Goal: Task Accomplishment & Management: Manage account settings

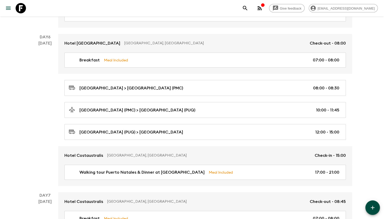
scroll to position [701, 0]
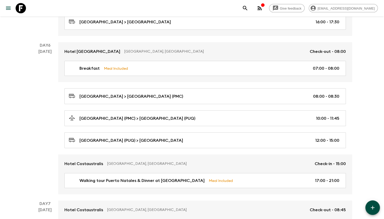
click at [183, 185] on div "Walking tour Puerto Natales & Dinner at KAU Patagonia Meal Included 17:00 - 21:…" at bounding box center [205, 183] width 294 height 21
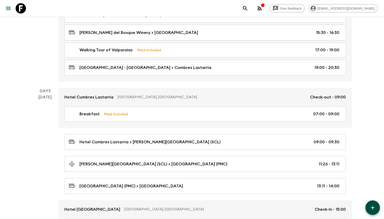
scroll to position [259, 0]
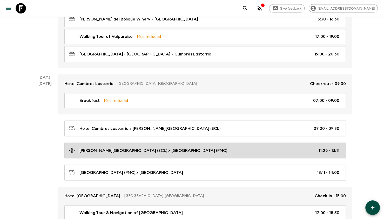
click at [154, 150] on p "[PERSON_NAME][GEOGRAPHIC_DATA] (SCL) > [GEOGRAPHIC_DATA] (PMC)" at bounding box center [153, 151] width 148 height 6
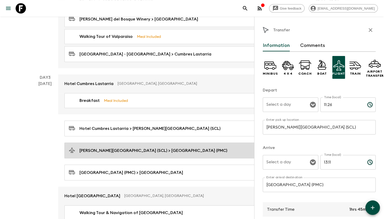
type input "Day 3"
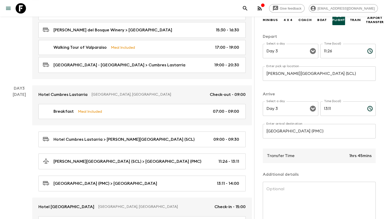
scroll to position [84, 0]
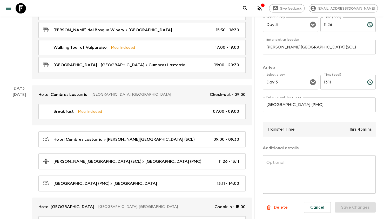
click at [301, 163] on textarea at bounding box center [319, 175] width 106 height 30
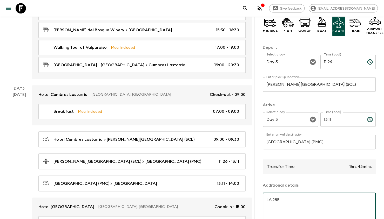
scroll to position [32, 0]
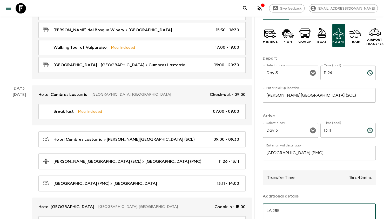
type textarea "LA 285"
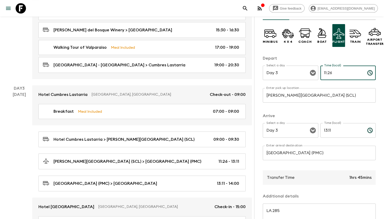
click at [330, 74] on input "11:26" at bounding box center [341, 73] width 43 height 15
type input "11:26"
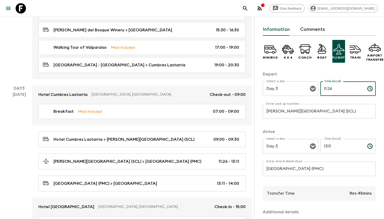
scroll to position [0, 0]
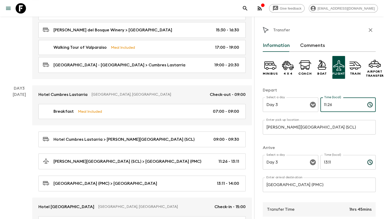
click at [367, 27] on button "button" at bounding box center [370, 30] width 10 height 10
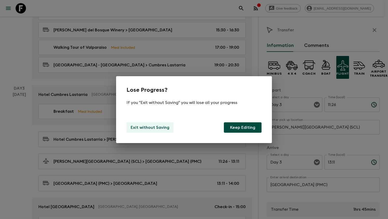
click at [149, 130] on p "Exit without Saving" at bounding box center [150, 128] width 39 height 6
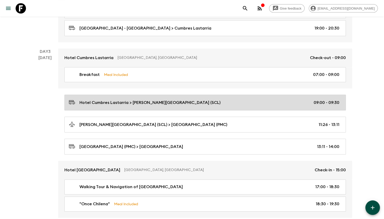
scroll to position [311, 0]
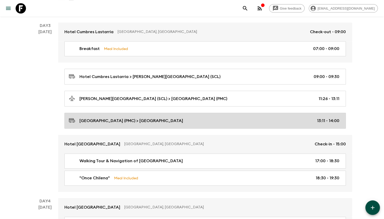
click at [209, 117] on div "[GEOGRAPHIC_DATA] (PMC) > [GEOGRAPHIC_DATA] 13:11 - 14:00" at bounding box center [204, 120] width 271 height 7
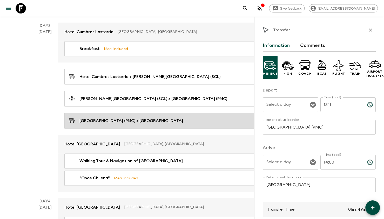
type input "Day 3"
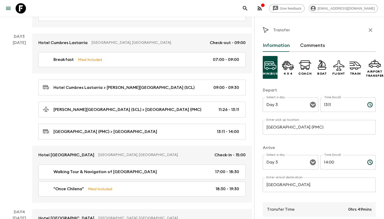
click at [13, 133] on div "[DATE]" at bounding box center [19, 121] width 13 height 163
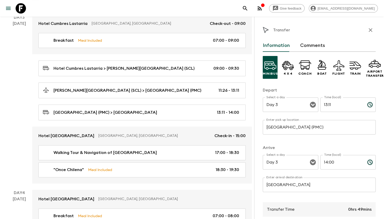
scroll to position [337, 0]
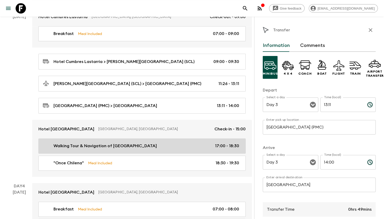
click at [83, 143] on p "Walking Tour & Navigation of [GEOGRAPHIC_DATA]" at bounding box center [104, 146] width 103 height 6
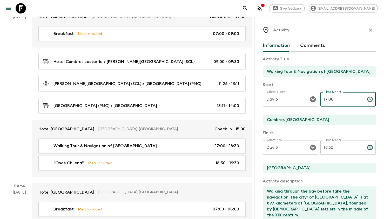
click at [321, 99] on input "17:00" at bounding box center [341, 99] width 43 height 15
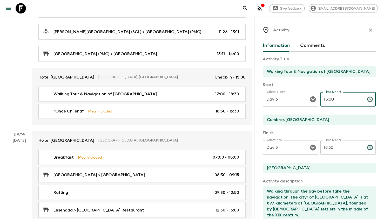
type input "15:00"
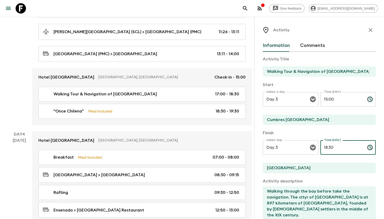
click at [330, 147] on input "18:30" at bounding box center [341, 148] width 43 height 15
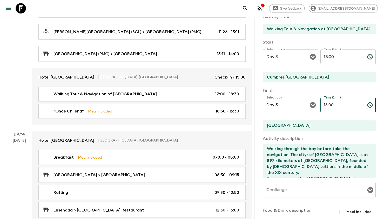
scroll to position [104, 0]
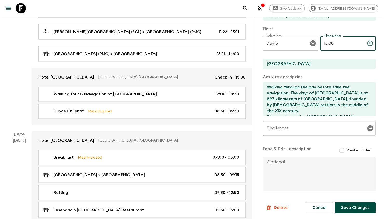
type input "18:00"
click at [340, 202] on form "Activity Title Walking Tour & Navigation of [GEOGRAPHIC_DATA] Start Select a da…" at bounding box center [319, 81] width 113 height 266
click at [342, 204] on button "Save Changes" at bounding box center [355, 208] width 41 height 11
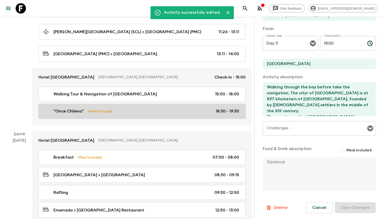
click at [158, 105] on link ""Once Chilena" Meal Included 18:30 - 19:30" at bounding box center [141, 111] width 207 height 15
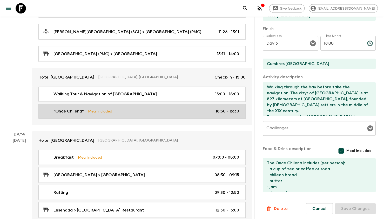
type input ""Once Chilena""
type input "Club [PERSON_NAME]"
type input "Cumbres [GEOGRAPHIC_DATA]"
type textarea "After the navigation we will walk to our next point, a typical "Once Chilena" (…"
checkbox input "true"
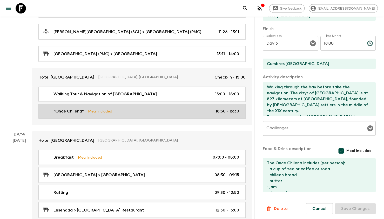
type textarea "The Once Chilena includes (per person): - a cup of tea or coffee or soda - chil…"
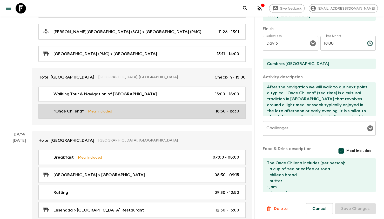
type input "18:30"
type input "19:30"
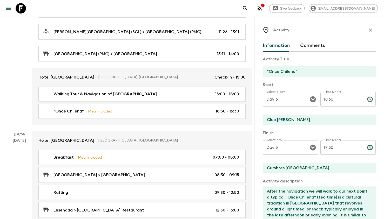
click at [328, 103] on input "18:30" at bounding box center [341, 99] width 43 height 15
type input "18:00"
click at [330, 145] on input "19:30" at bounding box center [341, 148] width 43 height 15
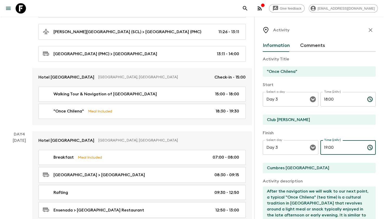
type input "19:00"
click at [316, 163] on div "Finish Select day Day 3 Select day ​ Time (24hr) 19:00 Time (24hr) ​ [GEOGRAPHI…" at bounding box center [319, 152] width 113 height 44
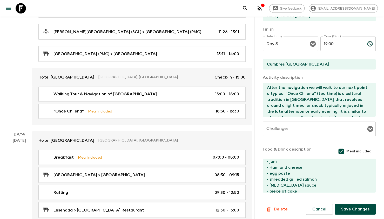
scroll to position [36, 0]
drag, startPoint x: 351, startPoint y: 205, endPoint x: 347, endPoint y: 195, distance: 11.1
click at [351, 205] on button "Save Changes" at bounding box center [355, 209] width 41 height 11
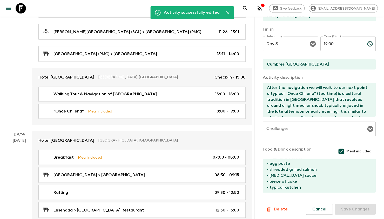
click at [16, 197] on div "[DATE]" at bounding box center [19, 199] width 13 height 122
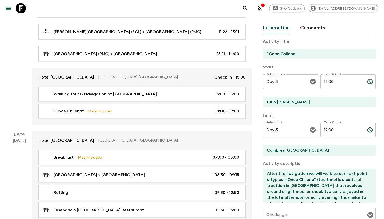
scroll to position [0, 0]
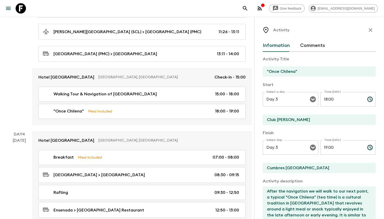
click at [362, 33] on div "Activity" at bounding box center [319, 30] width 113 height 10
click at [367, 31] on icon "button" at bounding box center [370, 30] width 6 height 6
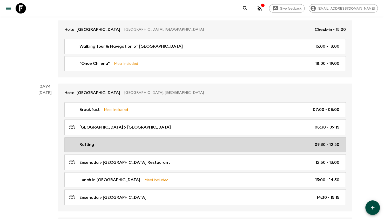
scroll to position [467, 0]
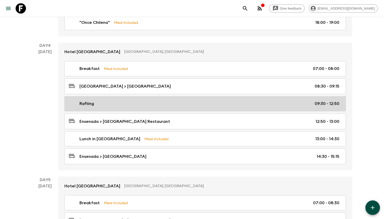
click at [214, 102] on div "Rafting 09:30 - 12:50" at bounding box center [204, 104] width 271 height 6
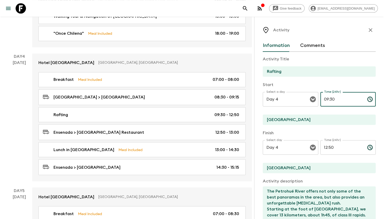
click at [330, 97] on input "09:30" at bounding box center [341, 99] width 43 height 15
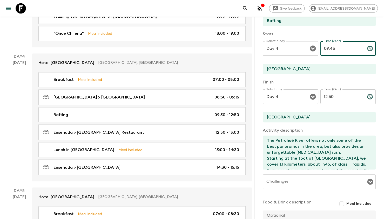
scroll to position [104, 0]
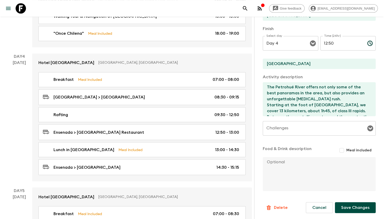
type input "09:45"
click at [343, 213] on button "Save Changes" at bounding box center [355, 208] width 41 height 11
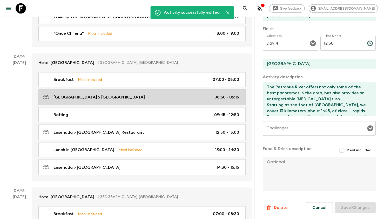
click at [209, 94] on div "[GEOGRAPHIC_DATA] > [GEOGRAPHIC_DATA] 08:30 - 09:15" at bounding box center [141, 97] width 196 height 7
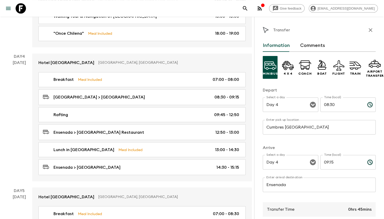
click at [343, 111] on input "08:30" at bounding box center [341, 105] width 43 height 15
type input "09:00"
click at [332, 170] on div "Time (local) 09:15 Time (local) ​" at bounding box center [348, 165] width 56 height 21
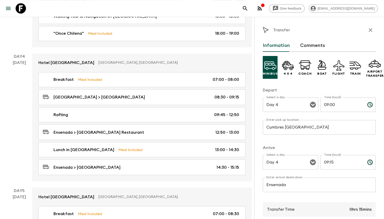
click at [331, 164] on input "09:15" at bounding box center [341, 162] width 43 height 15
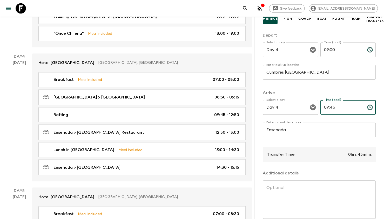
scroll to position [84, 0]
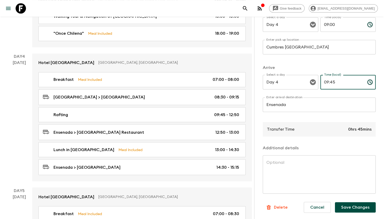
type input "09:45"
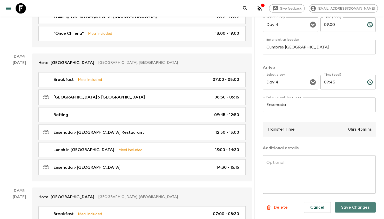
click at [353, 208] on button "Save Changes" at bounding box center [355, 208] width 41 height 10
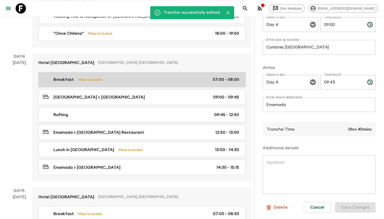
click at [196, 77] on div "Breakfast Meal Included 07:00 - 08:00" at bounding box center [141, 80] width 196 height 6
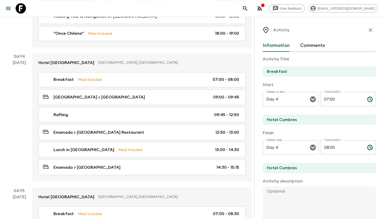
click at [325, 172] on input "Hotel Cumbres" at bounding box center [317, 168] width 109 height 10
drag, startPoint x: 321, startPoint y: 158, endPoint x: 329, endPoint y: 152, distance: 10.3
click at [321, 158] on div "Time (24hr) 08:00 Time (24hr) ​" at bounding box center [348, 151] width 56 height 21
click at [333, 147] on input "08:00" at bounding box center [341, 148] width 43 height 15
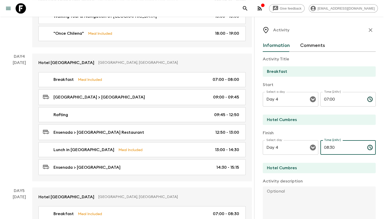
scroll to position [105, 0]
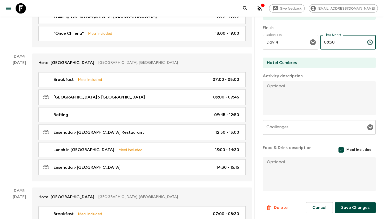
type input "08:30"
click at [338, 208] on button "Save Changes" at bounding box center [355, 208] width 41 height 11
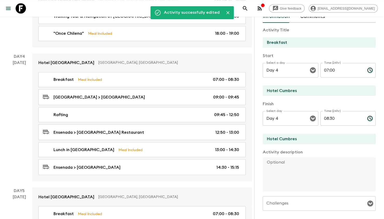
scroll to position [0, 0]
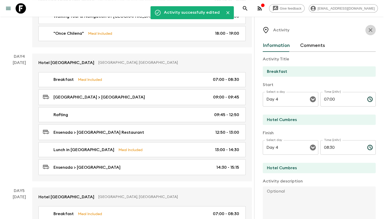
click at [369, 32] on icon "button" at bounding box center [370, 30] width 6 height 6
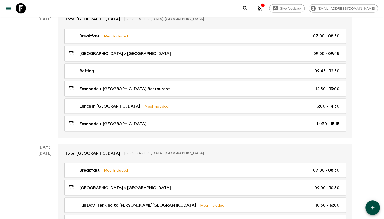
scroll to position [545, 0]
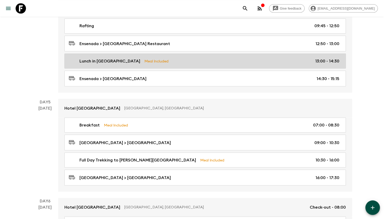
click at [271, 58] on div "Lunch in Borde Lago Meal Included 13:00 - 14:30" at bounding box center [204, 61] width 271 height 6
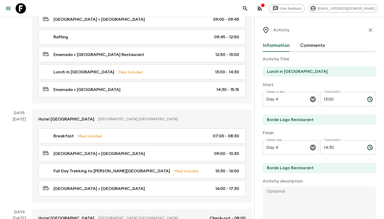
click at [308, 69] on input "Lunch in [GEOGRAPHIC_DATA]" at bounding box center [317, 71] width 109 height 10
drag, startPoint x: 311, startPoint y: 71, endPoint x: 322, endPoint y: 71, distance: 10.9
click at [283, 71] on input "Lunch in [GEOGRAPHIC_DATA]" at bounding box center [317, 71] width 109 height 10
drag, startPoint x: 327, startPoint y: 72, endPoint x: 285, endPoint y: 70, distance: 41.9
click at [285, 70] on input "Lunch in [GEOGRAPHIC_DATA]" at bounding box center [317, 71] width 109 height 10
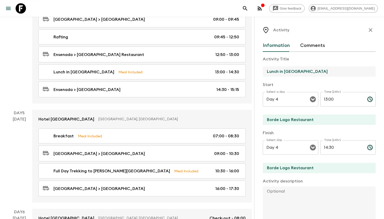
type input "Lunch in [GEOGRAPHIC_DATA]"
click at [297, 125] on div "Borde Lago Restaurant" at bounding box center [319, 120] width 113 height 11
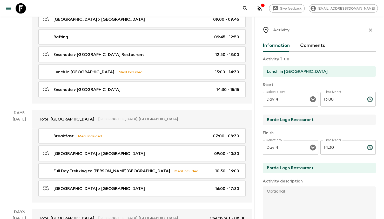
click at [279, 120] on input "Borde Lago Restaurant" at bounding box center [317, 120] width 109 height 10
paste input "[GEOGRAPHIC_DATA]"
type input "[GEOGRAPHIC_DATA]"
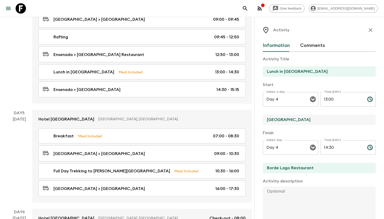
click at [296, 172] on input "Borde Lago Restaurant" at bounding box center [317, 168] width 109 height 10
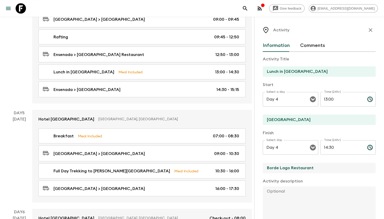
click at [296, 172] on input "Borde Lago Restaurant" at bounding box center [317, 168] width 109 height 10
paste input "[GEOGRAPHIC_DATA]"
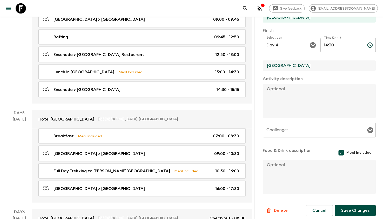
scroll to position [105, 0]
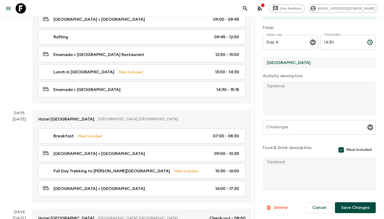
type input "[GEOGRAPHIC_DATA]"
click at [341, 208] on button "Save Changes" at bounding box center [355, 208] width 41 height 11
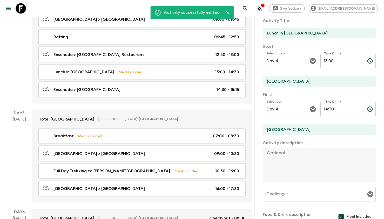
scroll to position [0, 0]
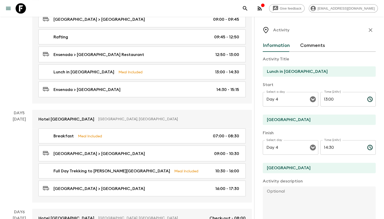
click at [360, 30] on div "Activity" at bounding box center [319, 30] width 113 height 10
click at [367, 32] on icon "button" at bounding box center [370, 30] width 6 height 6
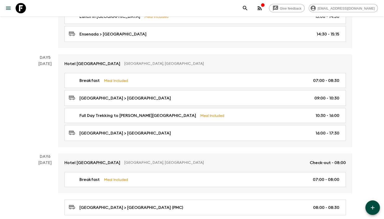
scroll to position [597, 0]
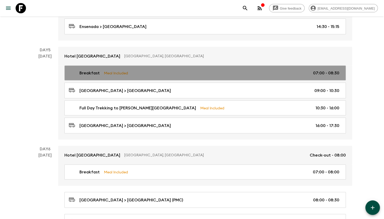
click at [253, 73] on link "Breakfast Meal Included 07:00 - 08:30" at bounding box center [205, 73] width 282 height 15
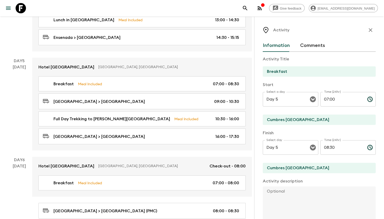
click at [324, 147] on input "08:30" at bounding box center [341, 148] width 43 height 15
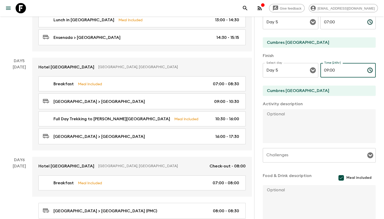
scroll to position [105, 0]
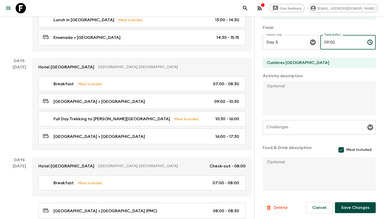
type input "09:00"
click at [349, 206] on button "Save Changes" at bounding box center [355, 208] width 41 height 11
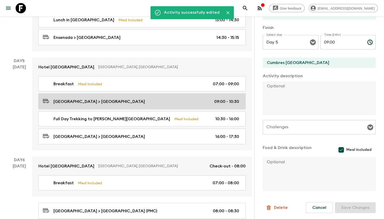
click at [198, 94] on link "[GEOGRAPHIC_DATA] > [GEOGRAPHIC_DATA] 09:00 - 10:30" at bounding box center [141, 102] width 207 height 16
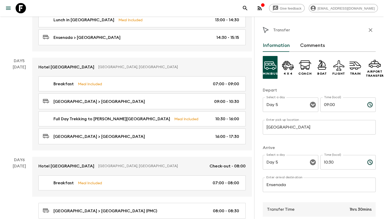
click at [337, 98] on label "Time (local)" at bounding box center [332, 97] width 17 height 4
click at [337, 98] on input "09:00" at bounding box center [341, 105] width 43 height 15
click at [331, 104] on input "09:00" at bounding box center [341, 105] width 43 height 15
click at [331, 103] on input "09:00" at bounding box center [341, 105] width 43 height 15
click at [331, 104] on input "09:00" at bounding box center [341, 105] width 43 height 15
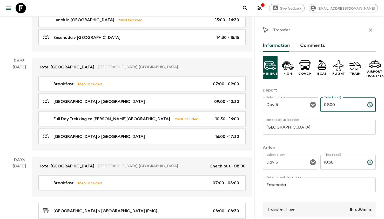
click at [331, 104] on input "09:00" at bounding box center [341, 105] width 43 height 15
type input "09:30"
click at [325, 165] on input "10:30" at bounding box center [341, 162] width 43 height 15
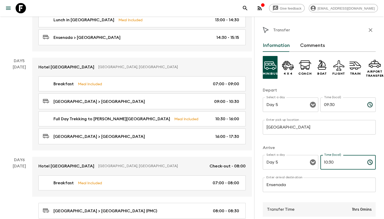
click at [325, 165] on input "10:30" at bounding box center [341, 162] width 43 height 15
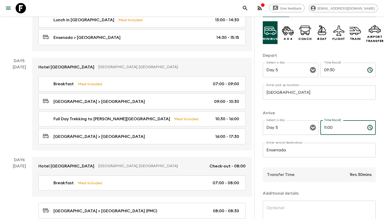
scroll to position [84, 0]
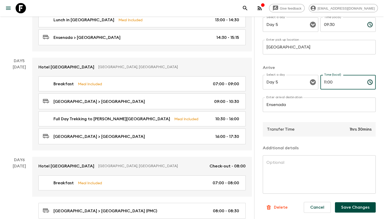
type input "11:00"
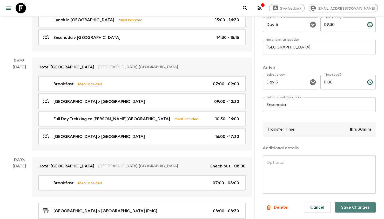
click at [356, 203] on button "Save Changes" at bounding box center [355, 208] width 41 height 10
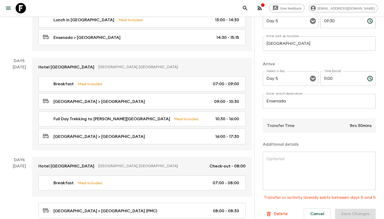
click at [325, 80] on input "11:00" at bounding box center [341, 78] width 43 height 15
click at [323, 78] on input "11:00" at bounding box center [341, 78] width 43 height 15
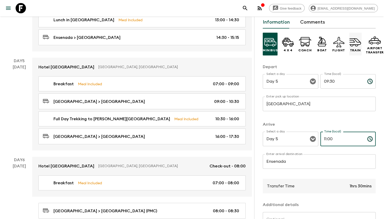
scroll to position [0, 0]
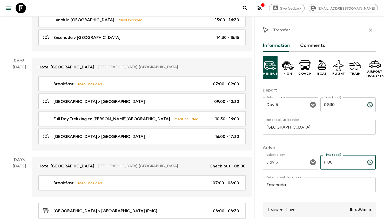
click at [370, 27] on button "button" at bounding box center [370, 30] width 10 height 10
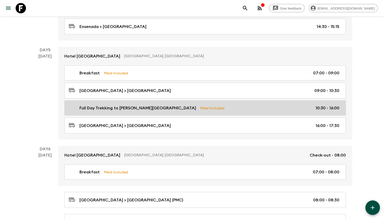
click at [310, 108] on link "Full Day Trekking to Alerce [PERSON_NAME] National Park Meal Included 10:30 - 1…" at bounding box center [205, 108] width 282 height 15
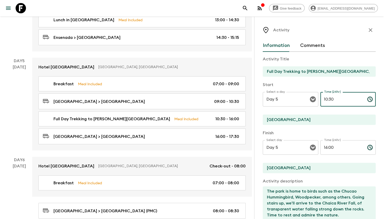
click at [323, 98] on input "10:30" at bounding box center [341, 99] width 43 height 15
type input "11:00"
drag, startPoint x: 320, startPoint y: 151, endPoint x: 323, endPoint y: 148, distance: 3.7
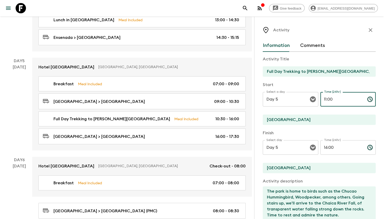
click at [320, 151] on input "16:00" at bounding box center [341, 148] width 43 height 15
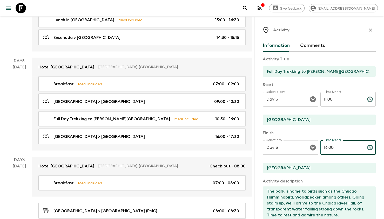
click at [323, 148] on input "16:00" at bounding box center [341, 148] width 43 height 15
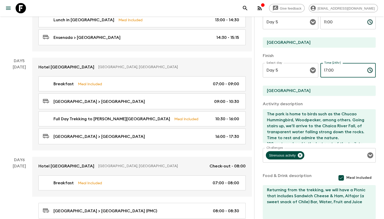
scroll to position [105, 0]
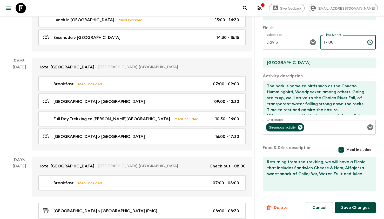
type input "17:00"
click at [343, 202] on form "Activity Title Full Day Trekking to [PERSON_NAME][GEOGRAPHIC_DATA] Start Select…" at bounding box center [319, 80] width 113 height 267
click at [343, 207] on button "Save Changes" at bounding box center [355, 208] width 41 height 11
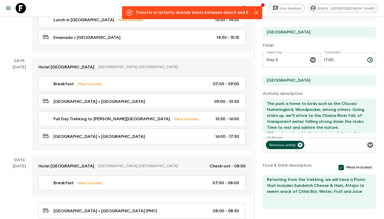
scroll to position [0, 0]
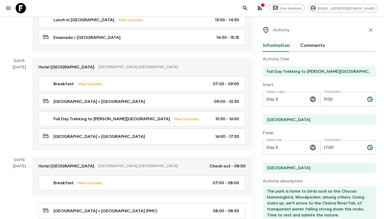
click at [368, 29] on icon "button" at bounding box center [370, 30] width 6 height 6
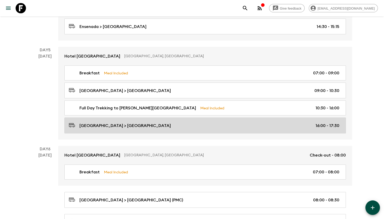
click at [266, 122] on div "[GEOGRAPHIC_DATA] > [GEOGRAPHIC_DATA] 16:00 - 17:30" at bounding box center [204, 125] width 271 height 7
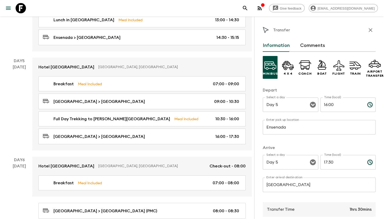
click at [328, 105] on input "16:00" at bounding box center [341, 105] width 43 height 15
type input "17:00"
click at [325, 160] on input "17:30" at bounding box center [341, 162] width 43 height 15
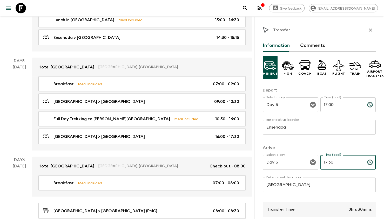
click at [325, 160] on input "17:30" at bounding box center [341, 162] width 43 height 15
click at [323, 162] on input "17:30" at bounding box center [341, 162] width 43 height 15
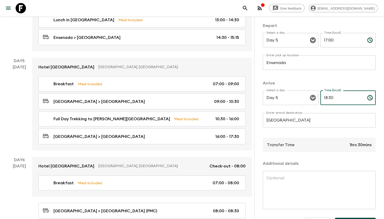
scroll to position [84, 0]
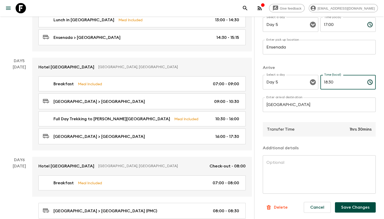
type input "18:30"
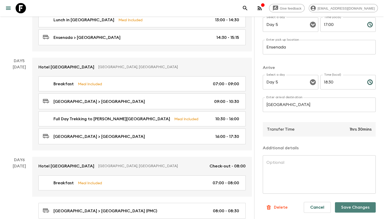
click at [345, 203] on button "Save Changes" at bounding box center [355, 208] width 41 height 10
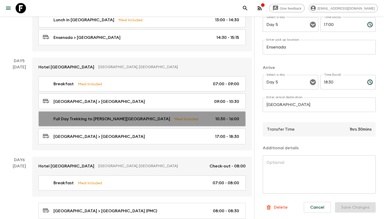
click at [184, 116] on div "Full Day Trekking to Alerce [PERSON_NAME] National Park Meal Included 10:30 - 1…" at bounding box center [141, 119] width 196 height 6
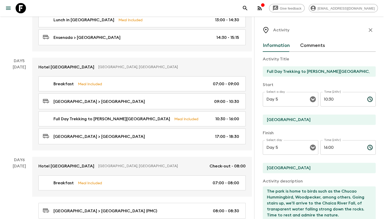
click at [321, 99] on input "10:30" at bounding box center [341, 99] width 43 height 15
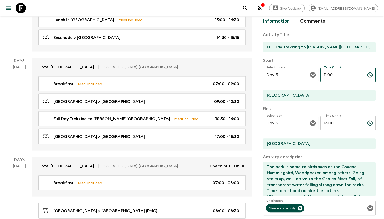
scroll to position [105, 0]
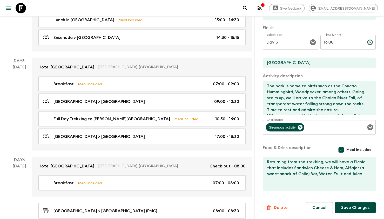
type input "11:00"
drag, startPoint x: 341, startPoint y: 205, endPoint x: 326, endPoint y: 198, distance: 17.2
click at [341, 206] on button "Save Changes" at bounding box center [355, 208] width 41 height 11
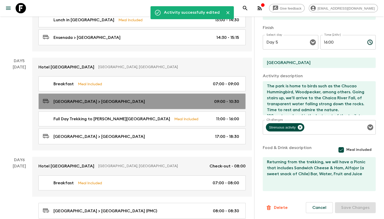
click at [199, 98] on div "[GEOGRAPHIC_DATA] > [GEOGRAPHIC_DATA] 09:00 - 10:30" at bounding box center [141, 101] width 196 height 7
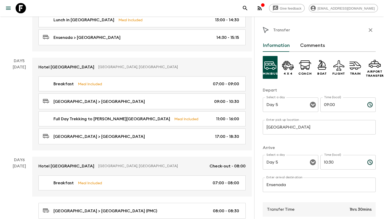
click at [331, 106] on input "09:00" at bounding box center [341, 105] width 43 height 15
type input "09:30"
click at [324, 159] on input "10:30" at bounding box center [341, 162] width 43 height 15
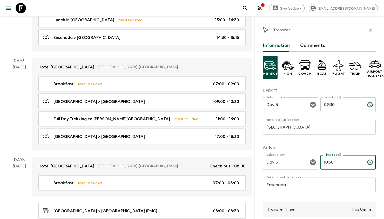
click at [324, 159] on input "10:30" at bounding box center [341, 162] width 43 height 15
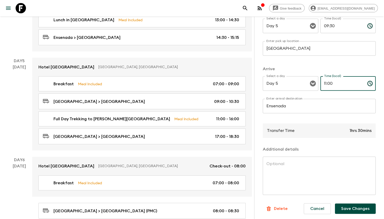
scroll to position [84, 0]
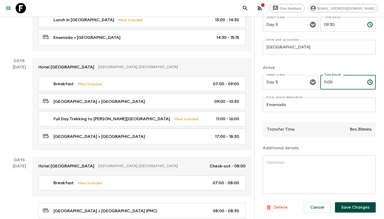
type input "11:00"
click at [348, 203] on button "Save Changes" at bounding box center [355, 208] width 41 height 10
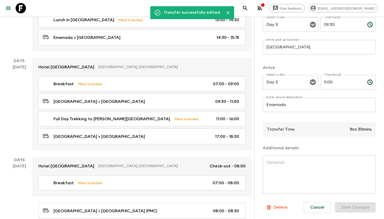
scroll to position [0, 0]
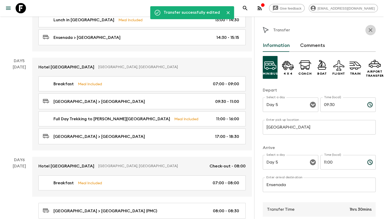
click at [367, 30] on icon "button" at bounding box center [370, 30] width 6 height 6
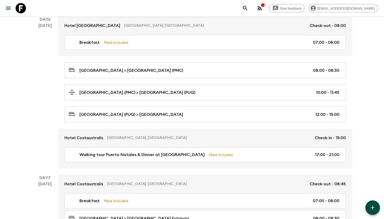
scroll to position [701, 0]
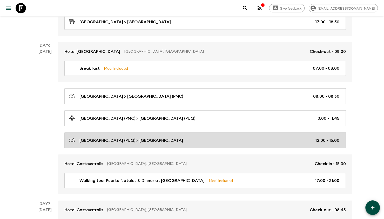
click at [176, 138] on div "[GEOGRAPHIC_DATA] (PUQ) > [GEOGRAPHIC_DATA] 12:00 - 15:00" at bounding box center [204, 140] width 271 height 7
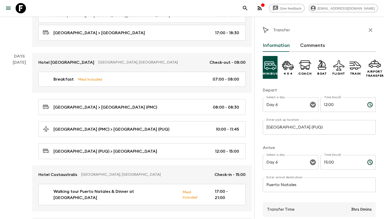
click at [323, 102] on input "12:00" at bounding box center [341, 105] width 43 height 15
type input "13:08"
click at [324, 165] on input "15:00" at bounding box center [341, 162] width 43 height 15
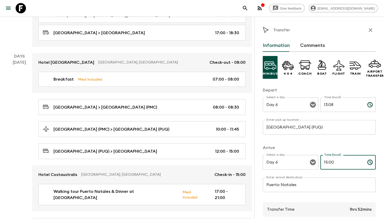
click at [324, 165] on input "15:00" at bounding box center [341, 162] width 43 height 15
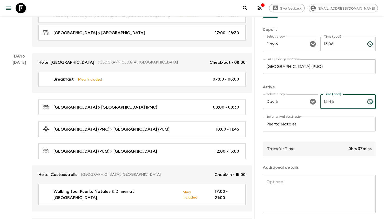
scroll to position [84, 0]
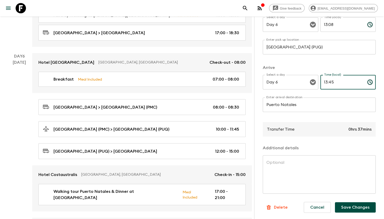
type input "13:45"
click at [275, 44] on input "[GEOGRAPHIC_DATA] (PUQ)" at bounding box center [319, 47] width 113 height 15
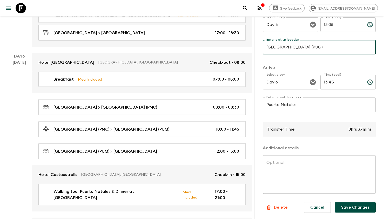
click at [275, 44] on input "[GEOGRAPHIC_DATA] (PUQ)" at bounding box center [319, 47] width 113 height 15
type input "Puerto Natales Aiport (PNT)"
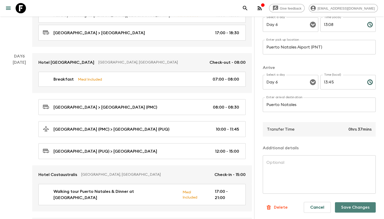
click at [345, 203] on button "Save Changes" at bounding box center [355, 208] width 41 height 10
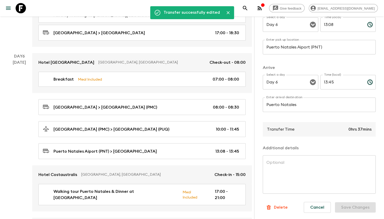
scroll to position [0, 0]
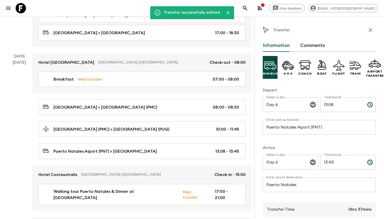
click at [371, 28] on button "button" at bounding box center [370, 30] width 10 height 10
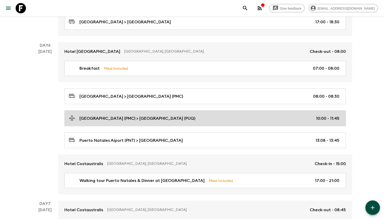
click at [212, 121] on link "[GEOGRAPHIC_DATA] (PMC) > [GEOGRAPHIC_DATA] (PUQ) 10:00 - 11:45" at bounding box center [205, 119] width 282 height 16
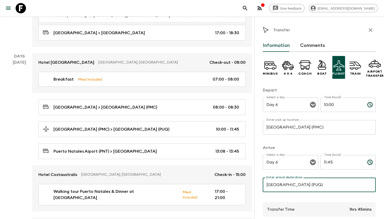
click at [289, 188] on input "[GEOGRAPHIC_DATA] (PUQ)" at bounding box center [319, 185] width 113 height 15
click at [283, 187] on input "[GEOGRAPHIC_DATA] (PUQ)" at bounding box center [319, 185] width 113 height 15
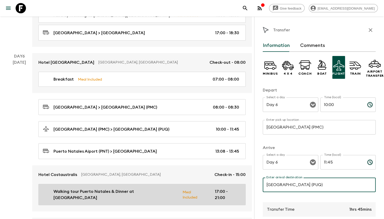
drag, startPoint x: 291, startPoint y: 184, endPoint x: 231, endPoint y: 180, distance: 60.9
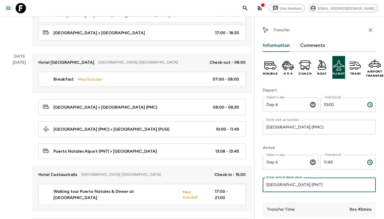
type input "[GEOGRAPHIC_DATA] (PNT)"
click at [327, 163] on input "11:45" at bounding box center [341, 162] width 43 height 15
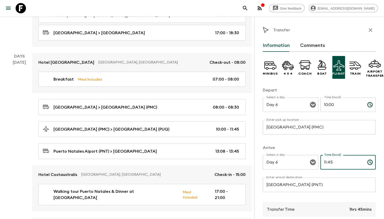
click at [327, 163] on input "11:45" at bounding box center [341, 162] width 43 height 15
type input "11:05"
click at [326, 108] on input "10:00" at bounding box center [341, 105] width 43 height 15
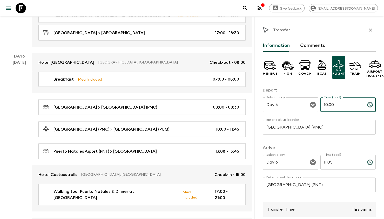
click at [326, 108] on input "10:00" at bounding box center [341, 105] width 43 height 15
type input "11:05"
click at [323, 161] on input "11:05" at bounding box center [341, 162] width 43 height 15
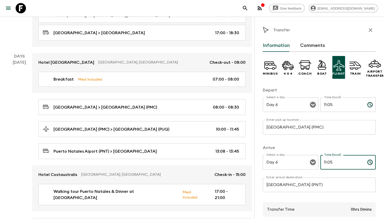
click at [323, 161] on input "11:05" at bounding box center [341, 162] width 43 height 15
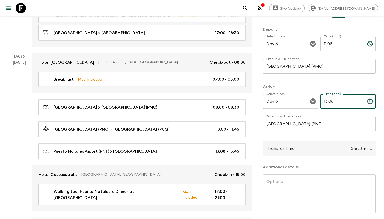
scroll to position [84, 0]
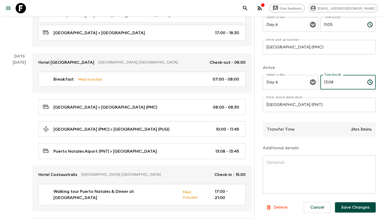
type input "13:08"
click at [345, 209] on button "Save Changes" at bounding box center [355, 208] width 41 height 10
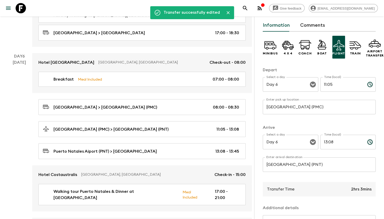
scroll to position [0, 0]
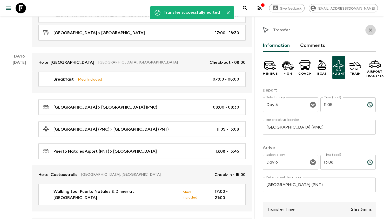
click at [368, 30] on icon "button" at bounding box center [370, 30] width 6 height 6
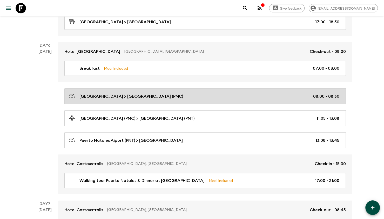
click at [190, 96] on link "[GEOGRAPHIC_DATA] > [GEOGRAPHIC_DATA] (PMC) 08:00 - 08:30" at bounding box center [205, 97] width 282 height 16
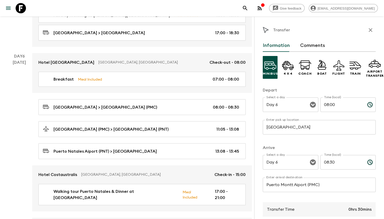
click at [325, 104] on input "08:00" at bounding box center [341, 105] width 43 height 15
type input "09:00"
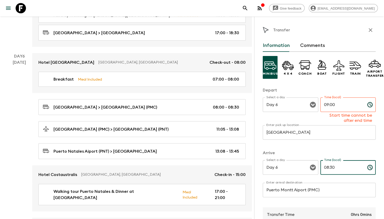
click at [325, 166] on input "08:30" at bounding box center [341, 167] width 43 height 15
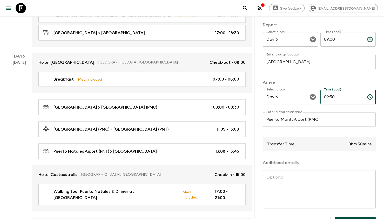
scroll to position [84, 0]
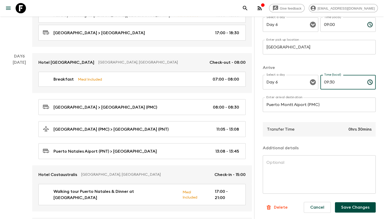
type input "09:30"
click at [344, 204] on button "Save Changes" at bounding box center [355, 208] width 41 height 10
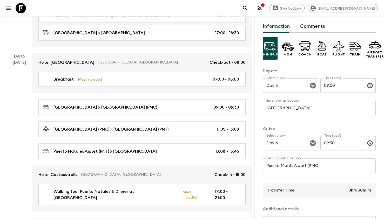
scroll to position [0, 0]
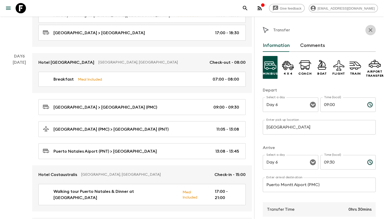
click at [367, 33] on icon "button" at bounding box center [370, 30] width 6 height 6
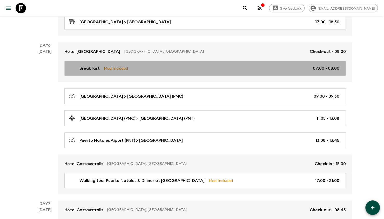
drag, startPoint x: 237, startPoint y: 64, endPoint x: 248, endPoint y: 68, distance: 11.9
click at [237, 65] on div "Breakfast Meal Included 07:00 - 08:00" at bounding box center [204, 68] width 271 height 6
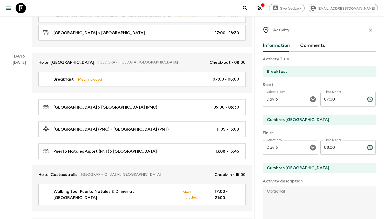
click at [331, 149] on input "08:00" at bounding box center [341, 148] width 43 height 15
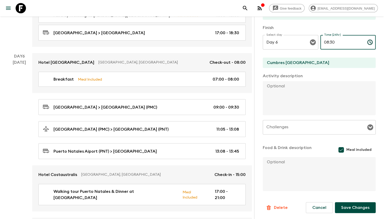
type input "08:30"
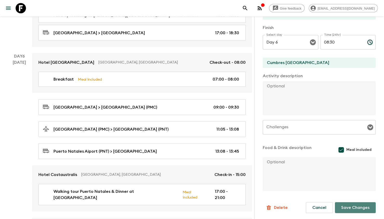
click at [350, 203] on button "Save Changes" at bounding box center [355, 208] width 41 height 11
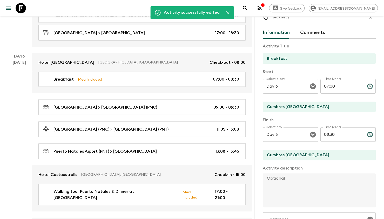
scroll to position [0, 0]
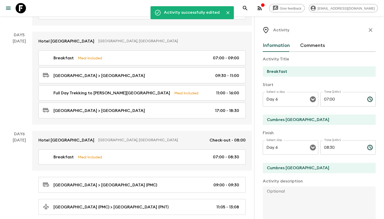
click at [367, 28] on icon "button" at bounding box center [370, 30] width 6 height 6
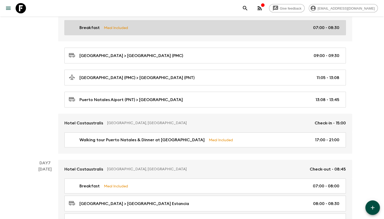
scroll to position [753, 0]
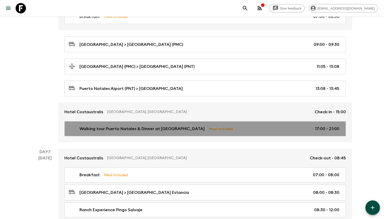
click at [209, 126] on p "Meal Included" at bounding box center [221, 129] width 24 height 6
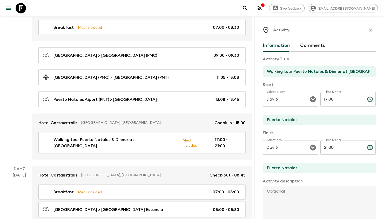
click at [323, 98] on input "17:00" at bounding box center [341, 99] width 43 height 15
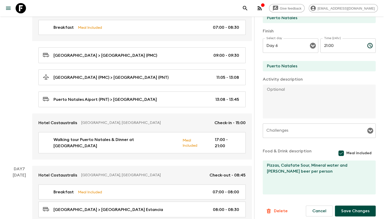
scroll to position [104, 0]
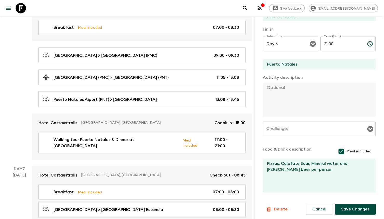
type input "18:00"
click at [347, 206] on button "Save Changes" at bounding box center [355, 209] width 41 height 11
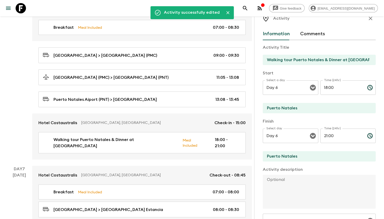
scroll to position [0, 0]
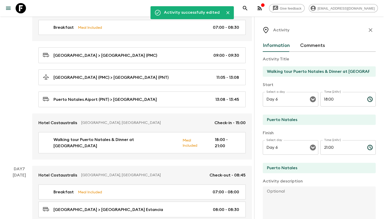
drag, startPoint x: 364, startPoint y: 28, endPoint x: 362, endPoint y: 30, distance: 2.8
click at [367, 28] on icon "button" at bounding box center [370, 30] width 6 height 6
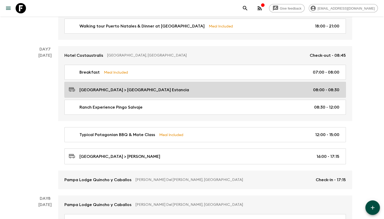
scroll to position [857, 0]
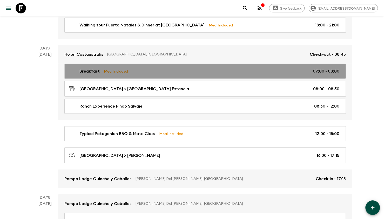
click at [178, 71] on link "Breakfast Meal Included 07:00 - 08:00" at bounding box center [205, 71] width 282 height 15
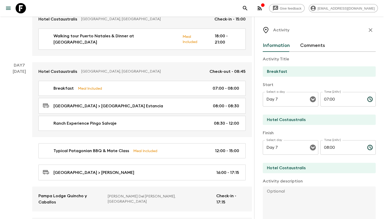
click at [369, 29] on icon "button" at bounding box center [371, 30] width 4 height 4
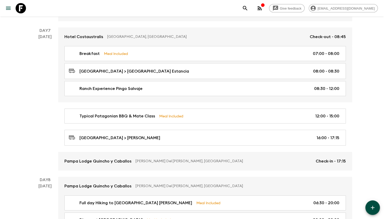
scroll to position [882, 0]
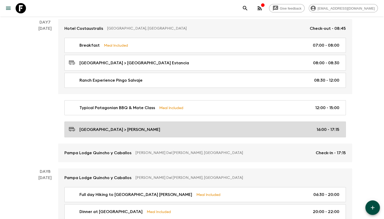
click at [202, 122] on link "[GEOGRAPHIC_DATA] > [PERSON_NAME] 16:00 - 17:15" at bounding box center [205, 130] width 282 height 16
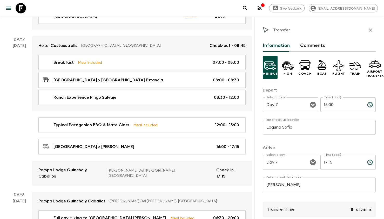
click at [324, 105] on input "16:00" at bounding box center [341, 105] width 43 height 15
type input "15:00"
click at [323, 163] on input "17:15" at bounding box center [341, 162] width 43 height 15
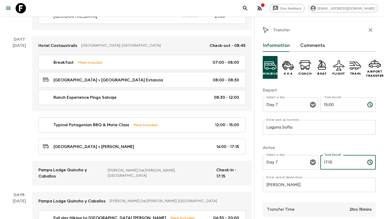
click at [323, 162] on input "17:15" at bounding box center [341, 162] width 43 height 15
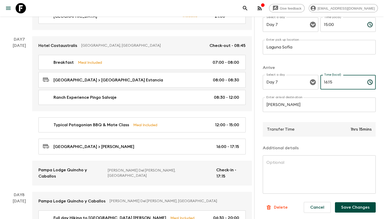
type input "16:15"
drag, startPoint x: 345, startPoint y: 198, endPoint x: 345, endPoint y: 202, distance: 3.6
click at [345, 198] on div "Cancel Save Changes" at bounding box center [338, 207] width 76 height 19
click at [345, 203] on button "Save Changes" at bounding box center [355, 208] width 41 height 10
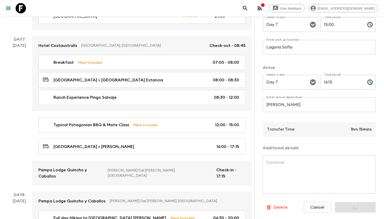
scroll to position [0, 0]
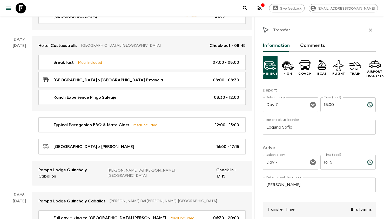
click at [367, 28] on icon "button" at bounding box center [370, 30] width 6 height 6
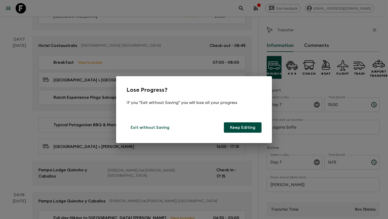
click at [229, 128] on button "Keep Editing" at bounding box center [243, 128] width 38 height 10
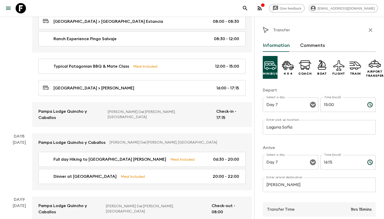
scroll to position [908, 0]
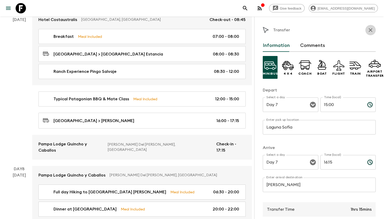
click at [371, 31] on button "button" at bounding box center [370, 30] width 10 height 10
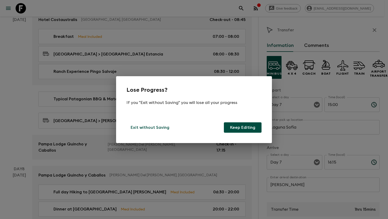
drag, startPoint x: 256, startPoint y: 129, endPoint x: 298, endPoint y: 126, distance: 41.9
click at [256, 129] on button "Keep Editing" at bounding box center [243, 128] width 38 height 10
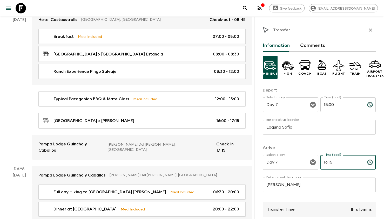
click at [329, 162] on input "16:15" at bounding box center [341, 162] width 43 height 15
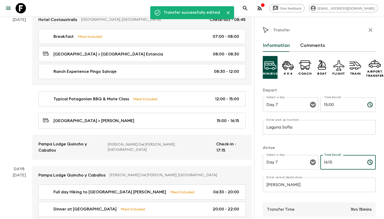
click at [369, 30] on icon "button" at bounding box center [371, 30] width 4 height 4
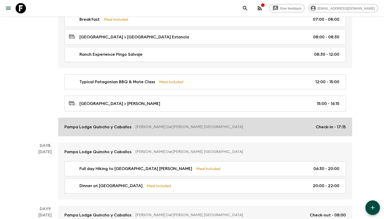
click at [246, 125] on p "[PERSON_NAME] Del [PERSON_NAME], [GEOGRAPHIC_DATA]" at bounding box center [224, 127] width 176 height 5
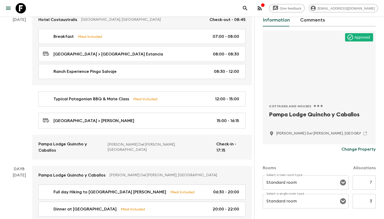
scroll to position [104, 0]
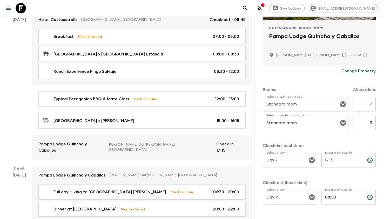
click at [325, 161] on input "17:15" at bounding box center [343, 160] width 42 height 15
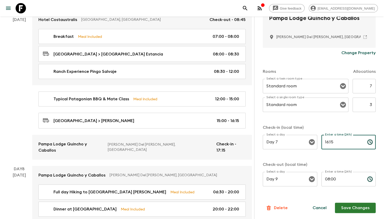
type input "16:15"
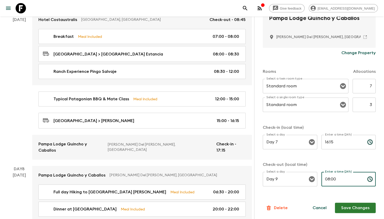
click at [327, 178] on input "08:00" at bounding box center [343, 179] width 42 height 15
click at [325, 179] on input "08:00" at bounding box center [343, 179] width 42 height 15
type input "10:00"
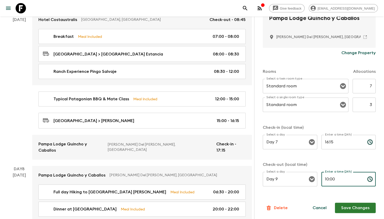
click at [341, 204] on button "Save Changes" at bounding box center [355, 208] width 41 height 10
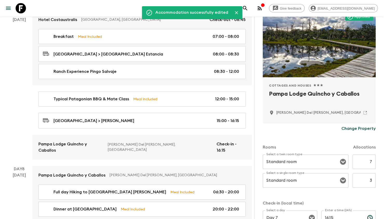
scroll to position [0, 0]
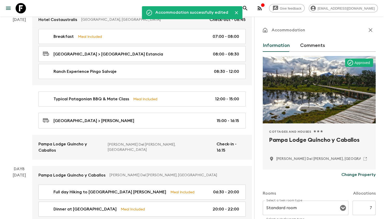
drag, startPoint x: 366, startPoint y: 29, endPoint x: 364, endPoint y: 32, distance: 3.7
click at [369, 29] on icon "button" at bounding box center [371, 30] width 4 height 4
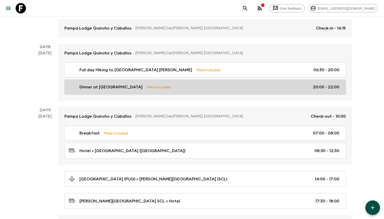
scroll to position [1038, 0]
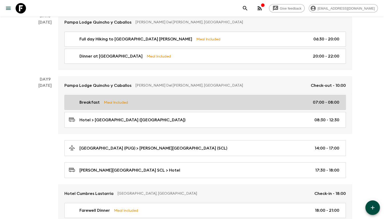
click at [162, 95] on link "Breakfast Meal Included 07:00 - 08:00" at bounding box center [205, 102] width 282 height 15
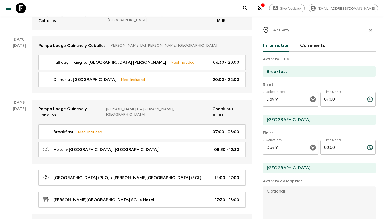
click at [324, 146] on input "08:00" at bounding box center [341, 148] width 43 height 15
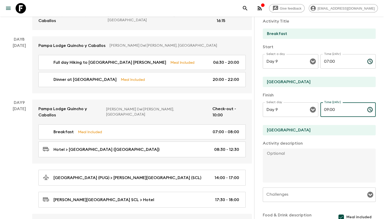
scroll to position [105, 0]
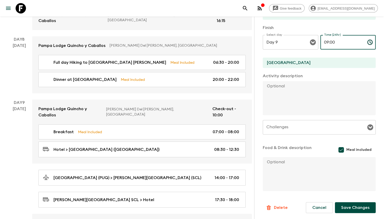
type input "09:00"
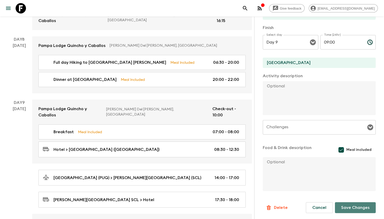
click at [350, 206] on button "Save Changes" at bounding box center [355, 208] width 41 height 11
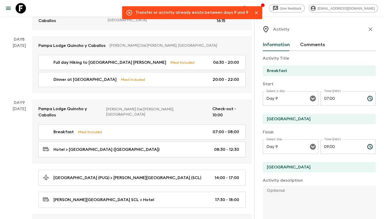
scroll to position [0, 0]
click at [367, 28] on icon "button" at bounding box center [370, 30] width 6 height 6
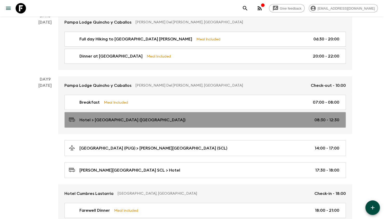
click at [245, 117] on div "Hotel > [GEOGRAPHIC_DATA] ([GEOGRAPHIC_DATA]) 08:30 - 12:30" at bounding box center [204, 120] width 271 height 7
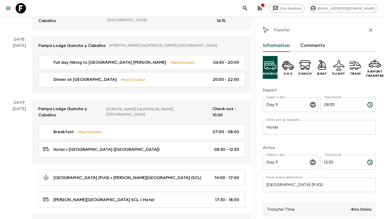
click at [320, 102] on input "08:30" at bounding box center [341, 105] width 43 height 15
type input "10:00"
click at [328, 162] on input "12:30" at bounding box center [341, 162] width 43 height 15
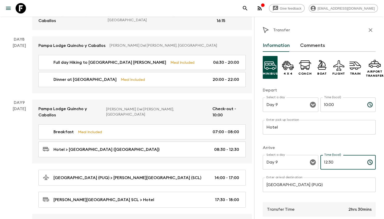
click at [328, 162] on input "12:30" at bounding box center [341, 162] width 43 height 15
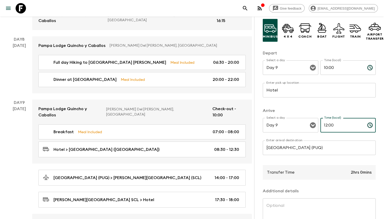
scroll to position [84, 0]
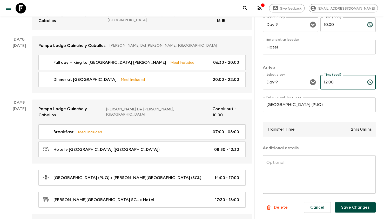
type input "12:00"
click at [354, 205] on button "Save Changes" at bounding box center [355, 208] width 41 height 10
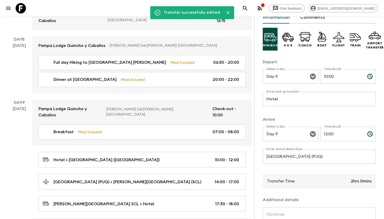
scroll to position [0, 0]
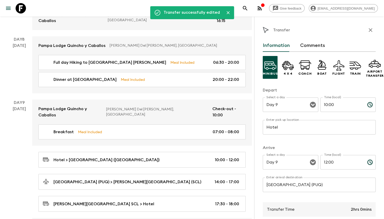
click at [367, 34] on button "button" at bounding box center [370, 30] width 10 height 10
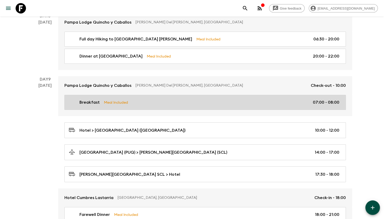
click at [259, 99] on div "Breakfast Meal Included 07:00 - 08:00" at bounding box center [204, 102] width 271 height 6
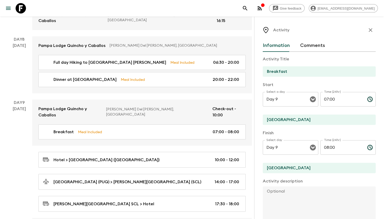
click at [325, 146] on input "08:00" at bounding box center [341, 148] width 43 height 15
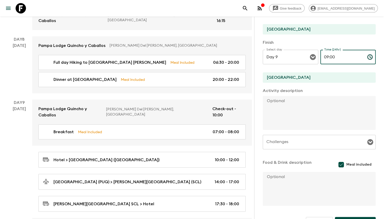
scroll to position [105, 0]
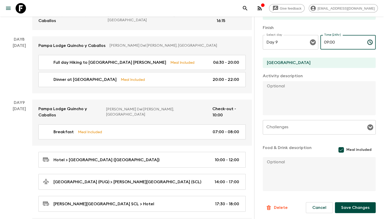
type input "09:00"
click at [349, 212] on button "Save Changes" at bounding box center [355, 208] width 41 height 11
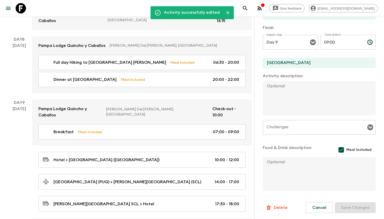
scroll to position [2, 0]
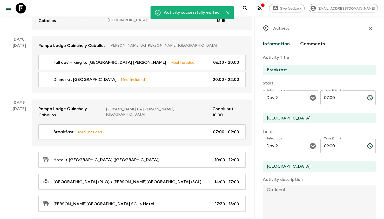
click at [367, 29] on icon "button" at bounding box center [370, 28] width 6 height 6
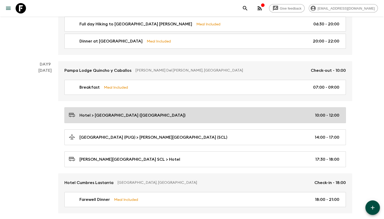
scroll to position [1064, 0]
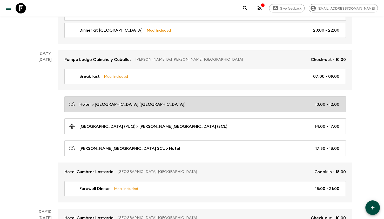
click at [174, 101] on div "Hotel > [GEOGRAPHIC_DATA] ([GEOGRAPHIC_DATA]) 10:00 - 12:00" at bounding box center [204, 104] width 271 height 7
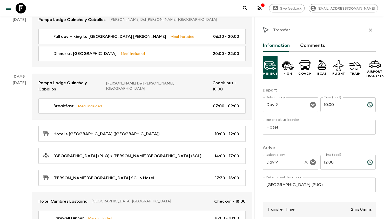
scroll to position [26, 0]
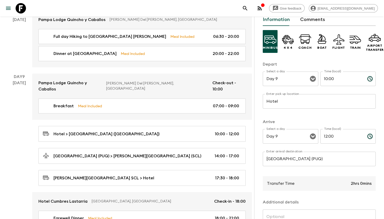
click at [291, 158] on input "[GEOGRAPHIC_DATA] (PUQ)" at bounding box center [319, 159] width 113 height 15
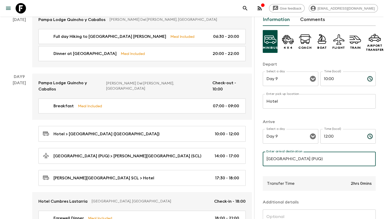
click at [291, 158] on input "[GEOGRAPHIC_DATA] (PUQ)" at bounding box center [319, 159] width 113 height 15
type input "[GEOGRAPHIC_DATA] (PNT)"
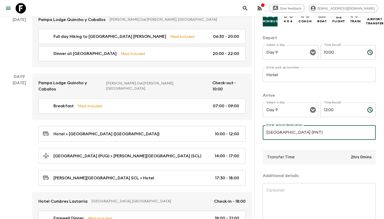
scroll to position [84, 0]
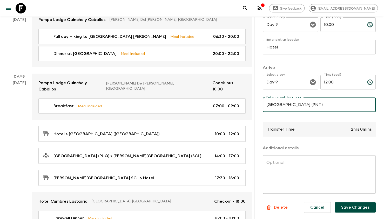
click at [340, 203] on button "Save Changes" at bounding box center [355, 208] width 41 height 10
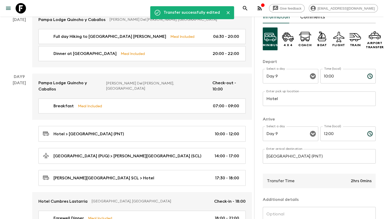
scroll to position [6, 0]
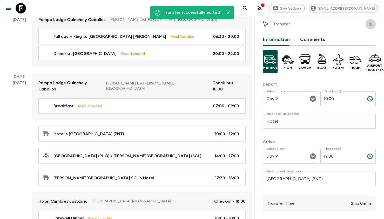
click at [369, 25] on icon "button" at bounding box center [370, 24] width 6 height 6
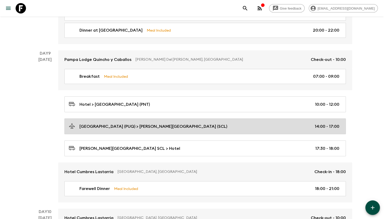
click at [191, 123] on div "[GEOGRAPHIC_DATA] (PUQ) > [PERSON_NAME][GEOGRAPHIC_DATA] (SCL) 14:00 - 17:00" at bounding box center [204, 126] width 271 height 7
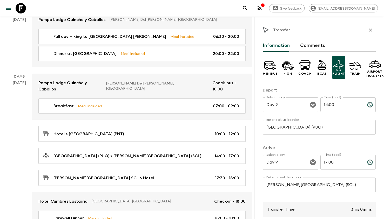
click at [298, 133] on input "[GEOGRAPHIC_DATA] (PUQ)" at bounding box center [319, 127] width 113 height 15
paste input "[PERSON_NAME] Airport (PNT"
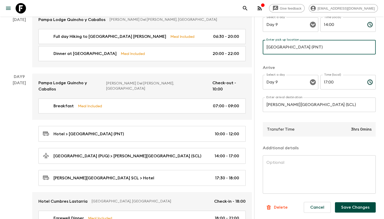
scroll to position [84, 0]
type input "[GEOGRAPHIC_DATA] (PNT)"
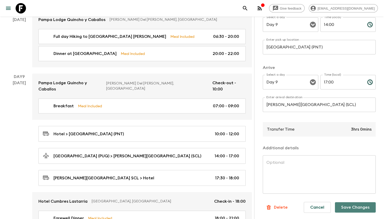
click at [345, 203] on button "Save Changes" at bounding box center [355, 208] width 41 height 10
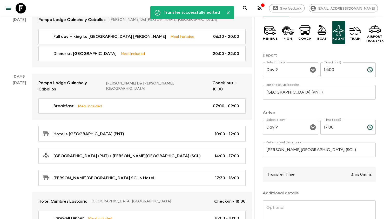
scroll to position [0, 0]
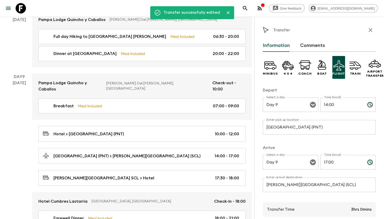
click at [369, 30] on icon "button" at bounding box center [370, 30] width 6 height 6
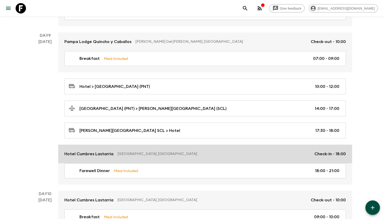
scroll to position [1090, 0]
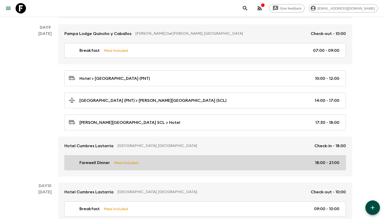
click at [253, 156] on link "Farewell Dinner Meal Included 18:00 - 21:00" at bounding box center [205, 163] width 282 height 15
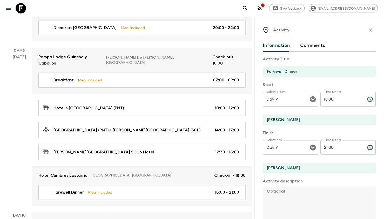
click at [323, 98] on input "18:00" at bounding box center [341, 99] width 43 height 15
type input "20:30"
click at [324, 145] on input "21:00" at bounding box center [341, 148] width 43 height 15
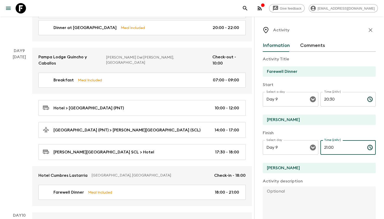
click at [324, 145] on input "21:00" at bounding box center [341, 148] width 43 height 15
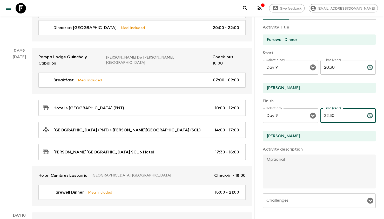
scroll to position [104, 0]
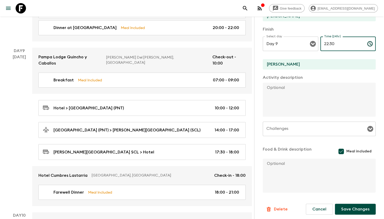
type input "22:30"
click at [343, 205] on button "Save Changes" at bounding box center [355, 209] width 41 height 11
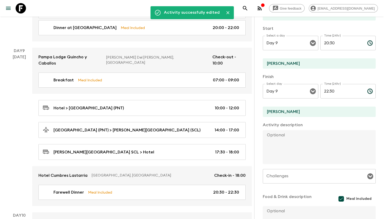
scroll to position [0, 0]
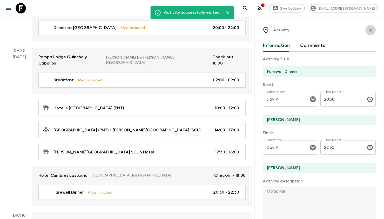
click at [366, 34] on button "button" at bounding box center [370, 30] width 10 height 10
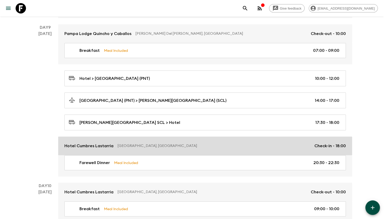
click at [258, 144] on p "[GEOGRAPHIC_DATA], [GEOGRAPHIC_DATA]" at bounding box center [214, 146] width 193 height 5
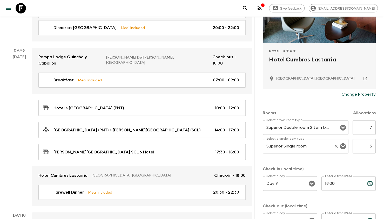
scroll to position [122, 0]
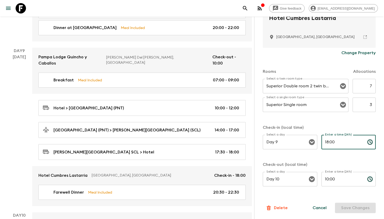
click at [332, 143] on input "18:00" at bounding box center [343, 142] width 42 height 15
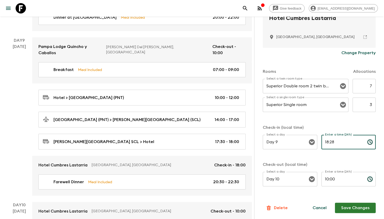
scroll to position [1116, 0]
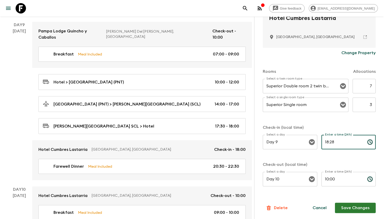
type input "18:28"
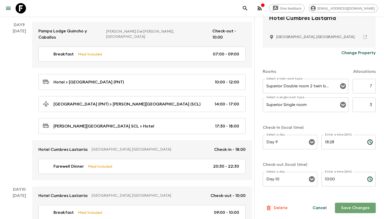
click at [349, 203] on button "Save Changes" at bounding box center [355, 208] width 41 height 10
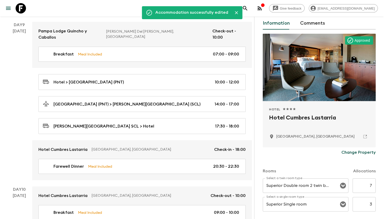
scroll to position [0, 0]
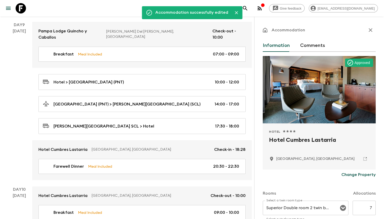
click at [365, 25] on button "button" at bounding box center [370, 30] width 10 height 10
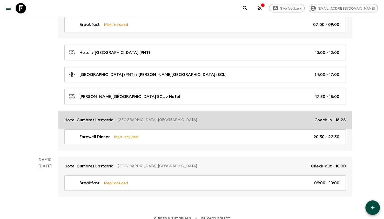
scroll to position [1064, 0]
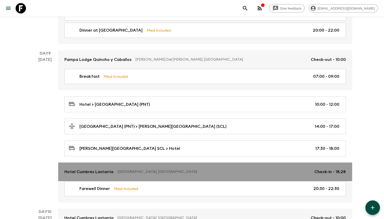
click at [241, 173] on link "Hotel Cumbres [PERSON_NAME][GEOGRAPHIC_DATA], [GEOGRAPHIC_DATA] Check-in - 18:28" at bounding box center [205, 172] width 294 height 19
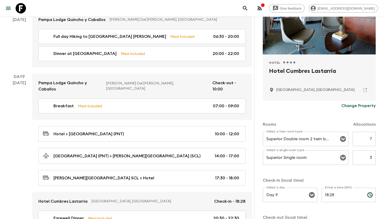
scroll to position [104, 0]
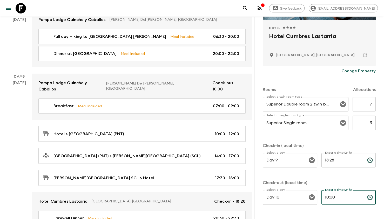
click at [329, 197] on input "10:00" at bounding box center [343, 197] width 42 height 15
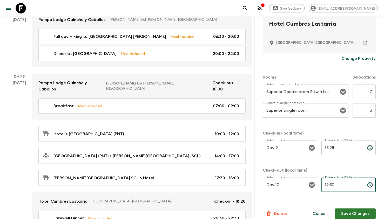
scroll to position [122, 0]
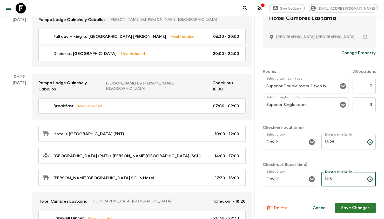
type input "19:3"
click at [337, 195] on form "Approved Hotel 1 Star 2 Stars 3 Stars 4 Stars 5 Stars Hotel Cumbres [PERSON_NAM…" at bounding box center [319, 73] width 113 height 279
click at [320, 201] on form "Approved Hotel 1 Star 2 Stars 3 Stars 4 Stars 5 Stars Hotel Cumbres [PERSON_NAM…" at bounding box center [319, 73] width 113 height 279
click at [318, 207] on button "Cancel" at bounding box center [319, 208] width 26 height 10
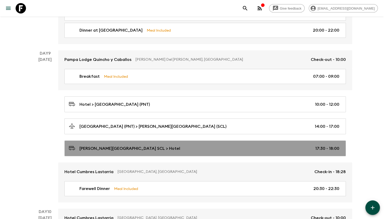
click at [252, 145] on div "[PERSON_NAME][GEOGRAPHIC_DATA] > Hotel 17:30 - 18:00" at bounding box center [204, 148] width 271 height 7
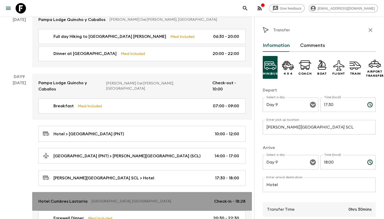
click at [193, 199] on p "[GEOGRAPHIC_DATA], [GEOGRAPHIC_DATA]" at bounding box center [151, 201] width 118 height 5
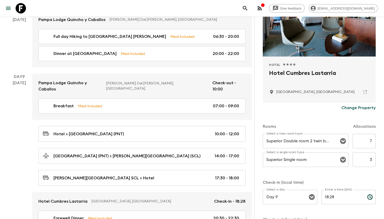
scroll to position [122, 0]
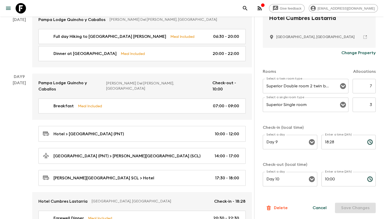
click at [322, 145] on input "18:28" at bounding box center [343, 142] width 42 height 15
click at [322, 144] on input "18:28" at bounding box center [343, 142] width 42 height 15
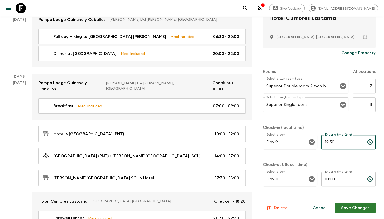
type input "19:30"
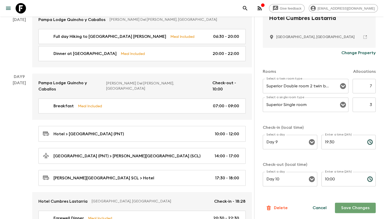
click at [360, 204] on button "Save Changes" at bounding box center [355, 208] width 41 height 10
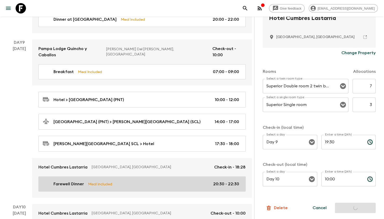
scroll to position [1090, 0]
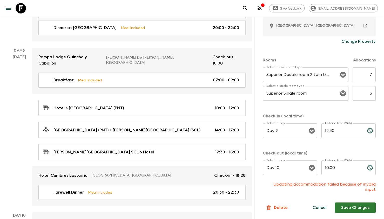
click at [353, 201] on form "Approved Hotel 1 Star 2 Stars 3 Stars 4 Stars 5 Stars Hotel Cumbres [PERSON_NAM…" at bounding box center [319, 68] width 113 height 291
click at [354, 208] on button "Save Changes" at bounding box center [355, 208] width 41 height 10
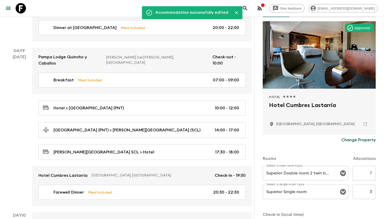
scroll to position [0, 0]
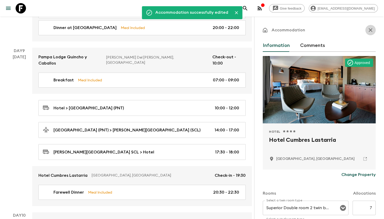
click at [367, 29] on icon "button" at bounding box center [370, 30] width 6 height 6
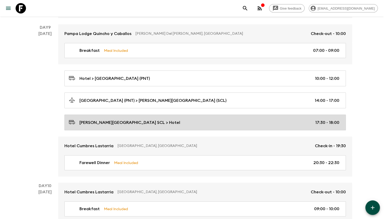
click at [286, 119] on div "[PERSON_NAME][GEOGRAPHIC_DATA] > Hotel 17:30 - 18:00" at bounding box center [204, 122] width 271 height 7
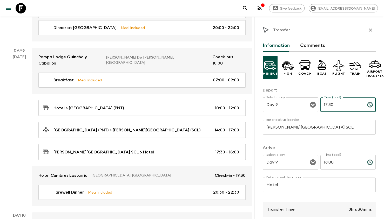
click at [320, 102] on input "17:30" at bounding box center [341, 105] width 43 height 15
type input "18:28"
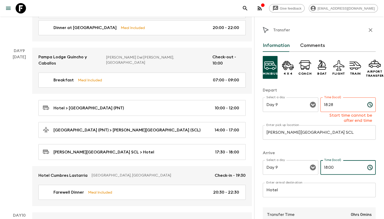
click at [330, 163] on input "18:00" at bounding box center [341, 167] width 43 height 15
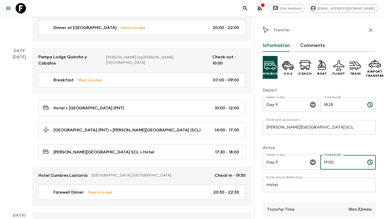
scroll to position [84, 0]
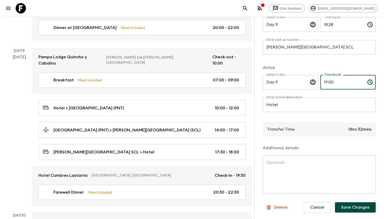
type input "19:00"
click at [350, 203] on button "Save Changes" at bounding box center [355, 208] width 41 height 10
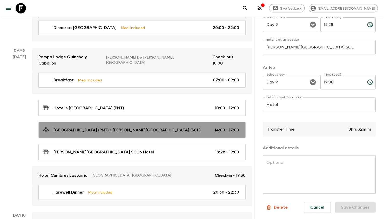
click at [172, 127] on div "[GEOGRAPHIC_DATA] (PNT) > [PERSON_NAME][GEOGRAPHIC_DATA] (SCL) 14:00 - 17:00" at bounding box center [141, 130] width 196 height 7
type input "[GEOGRAPHIC_DATA] (PNT)"
type input "[PERSON_NAME][GEOGRAPHIC_DATA] (SCL)"
type input "14:00"
type input "17:00"
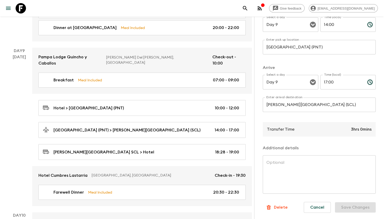
scroll to position [58, 0]
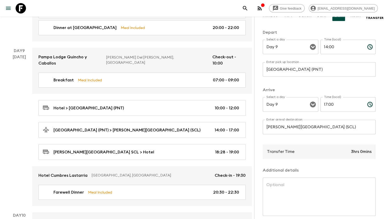
click at [325, 46] on input "14:00" at bounding box center [341, 47] width 43 height 15
click at [328, 46] on input "14:00" at bounding box center [341, 47] width 43 height 15
type input "14:03"
click at [328, 105] on input "17:00" at bounding box center [341, 104] width 43 height 15
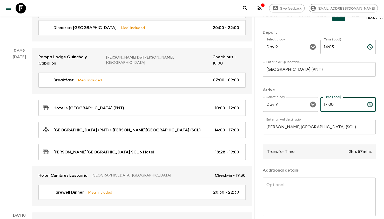
click at [328, 105] on input "17:00" at bounding box center [341, 104] width 43 height 15
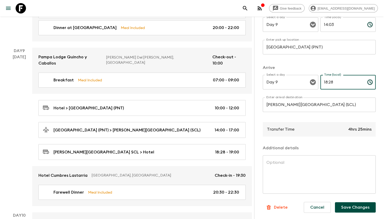
type input "18:28"
click at [348, 173] on textarea at bounding box center [319, 175] width 106 height 30
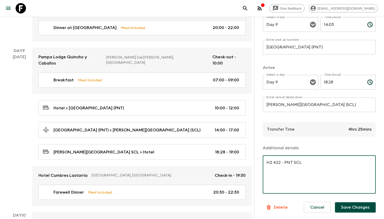
type textarea "H2 422 - PNT SCL"
click at [337, 203] on button "Save Changes" at bounding box center [355, 208] width 41 height 10
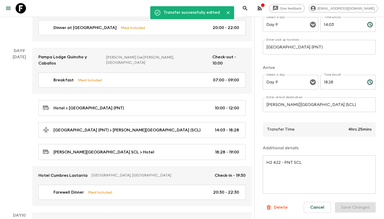
scroll to position [0, 0]
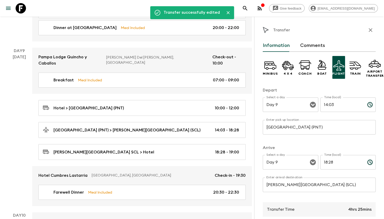
click at [367, 31] on icon "button" at bounding box center [370, 30] width 6 height 6
